Goal: Check status: Check status

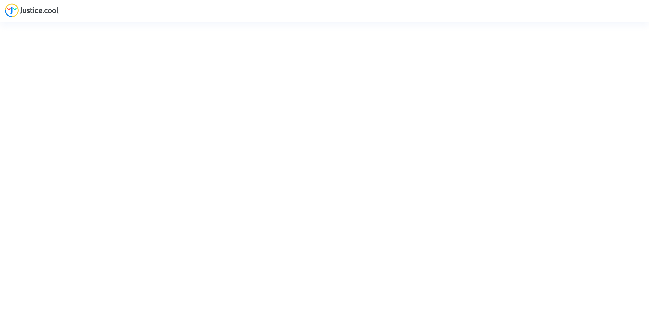
type input "[EMAIL_ADDRESS][PERSON_NAME][DOMAIN_NAME]"
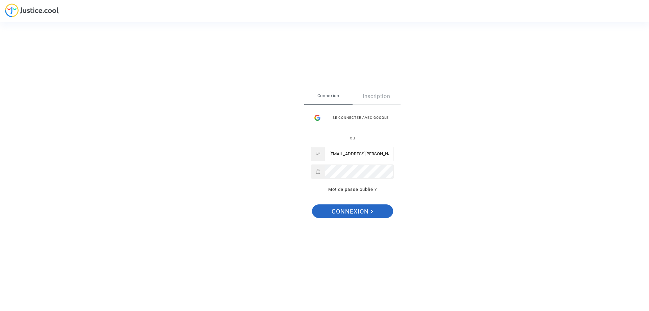
click at [364, 214] on span "Connexion" at bounding box center [353, 211] width 42 height 14
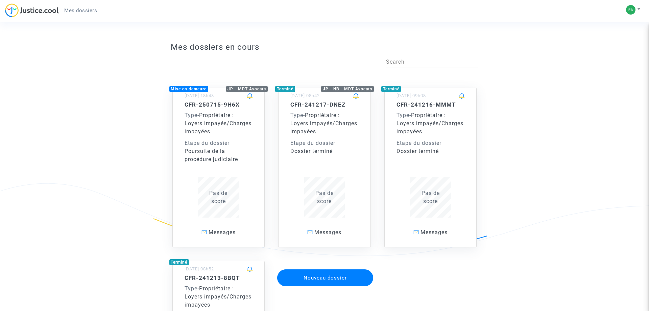
click at [209, 201] on div "Pas de score" at bounding box center [219, 197] width 68 height 16
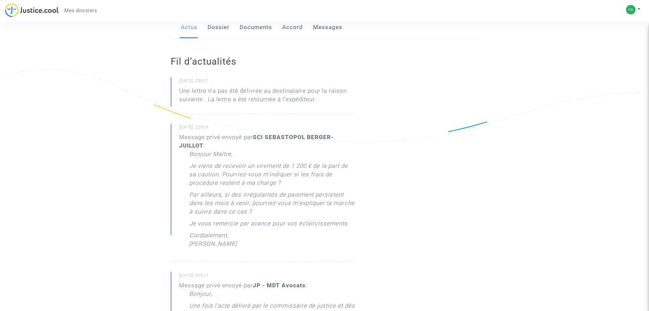
scroll to position [103, 0]
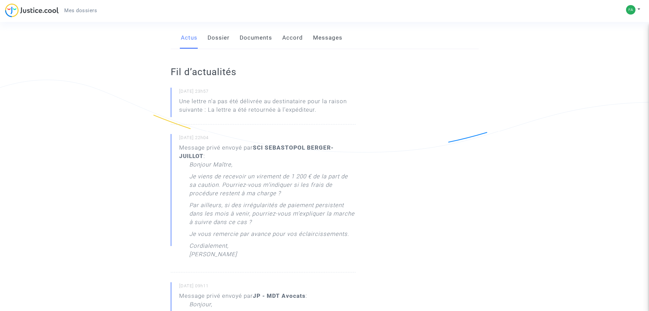
click at [327, 46] on link "Messages" at bounding box center [327, 38] width 29 height 22
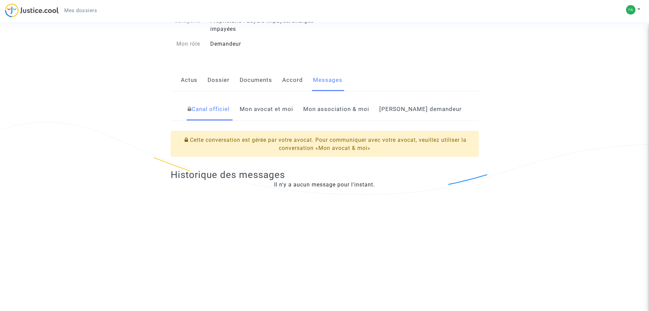
scroll to position [103, 0]
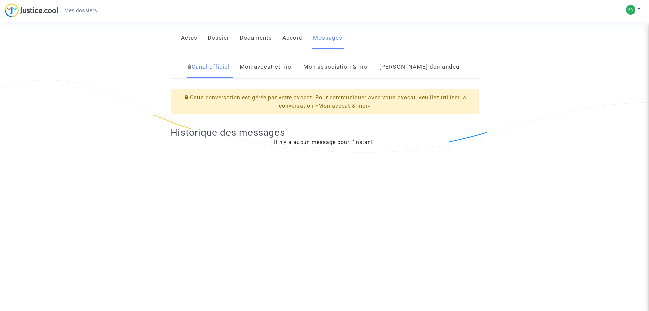
click at [245, 47] on link "Documents" at bounding box center [256, 38] width 32 height 22
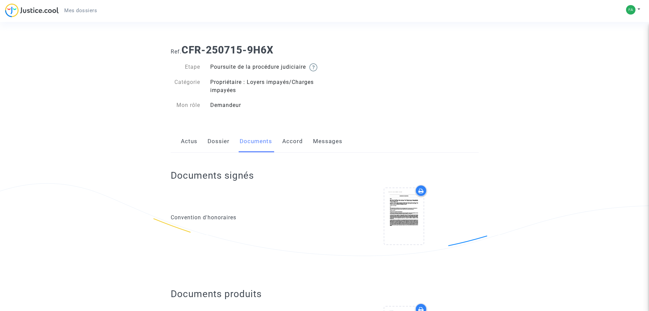
click at [317, 151] on link "Messages" at bounding box center [327, 141] width 29 height 22
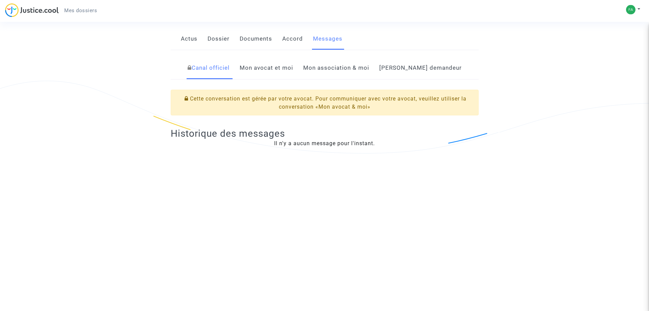
scroll to position [103, 0]
click at [286, 73] on link "Mon avocat et moi" at bounding box center [266, 67] width 53 height 22
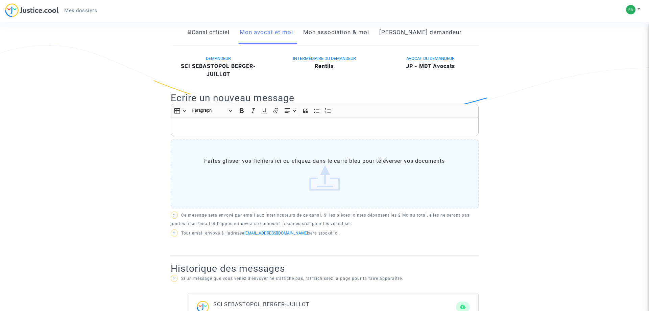
scroll to position [103, 0]
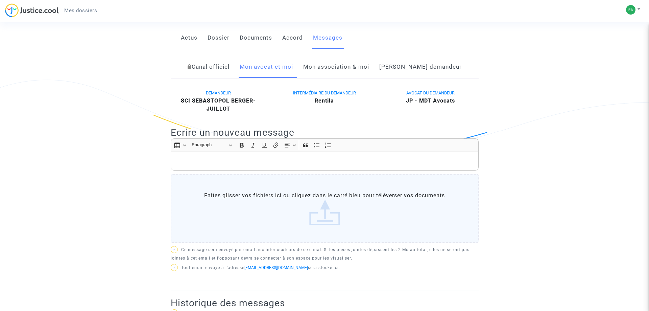
click at [243, 47] on link "Documents" at bounding box center [256, 38] width 32 height 22
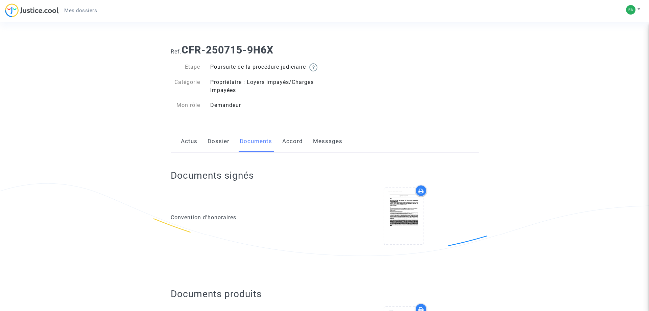
click at [211, 149] on link "Dossier" at bounding box center [219, 141] width 22 height 22
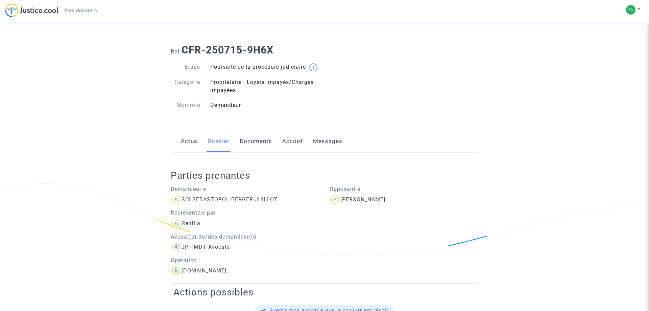
click at [188, 152] on link "Actus" at bounding box center [189, 141] width 17 height 22
